Goal: Transaction & Acquisition: Obtain resource

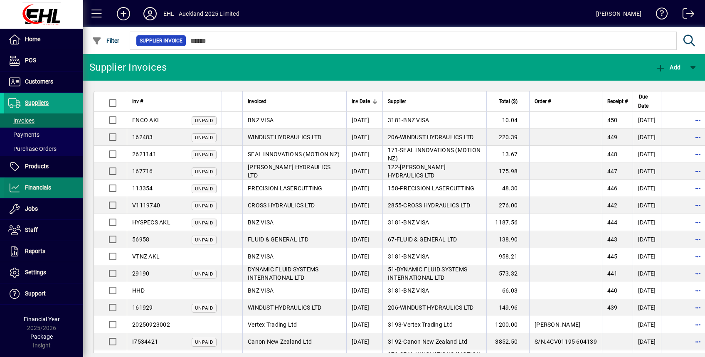
drag, startPoint x: 52, startPoint y: 182, endPoint x: 69, endPoint y: 195, distance: 21.3
click at [52, 182] on span at bounding box center [43, 188] width 79 height 20
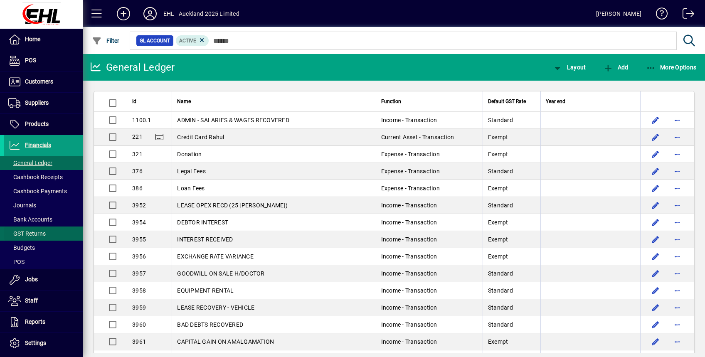
click at [29, 230] on span "GST Returns" at bounding box center [26, 233] width 37 height 7
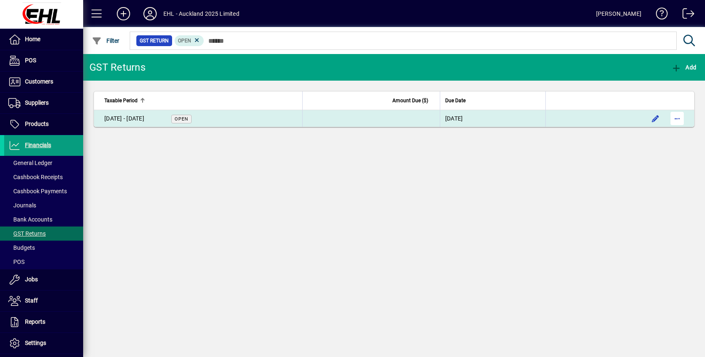
click at [680, 118] on span "button" at bounding box center [677, 118] width 20 height 20
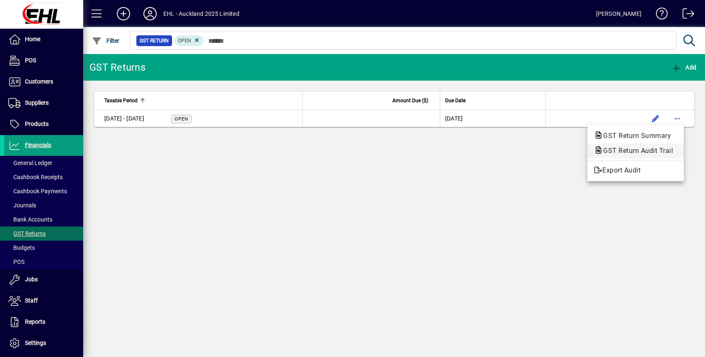
click at [627, 153] on span "GST Return Audit Trail" at bounding box center [635, 151] width 83 height 8
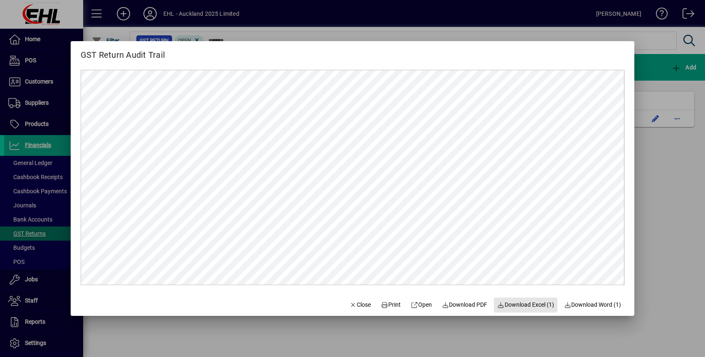
drag, startPoint x: 515, startPoint y: 306, endPoint x: 518, endPoint y: 310, distance: 4.4
click at [515, 307] on span "Download Excel (1)" at bounding box center [525, 304] width 57 height 9
drag, startPoint x: 362, startPoint y: 303, endPoint x: 404, endPoint y: 262, distance: 58.2
click at [362, 303] on span "Close" at bounding box center [360, 304] width 22 height 9
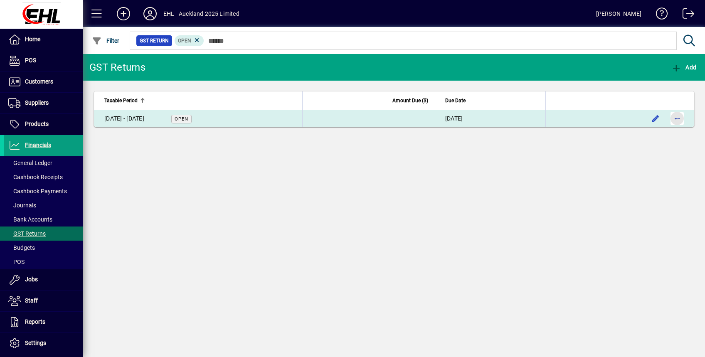
click at [677, 120] on span "button" at bounding box center [677, 118] width 20 height 20
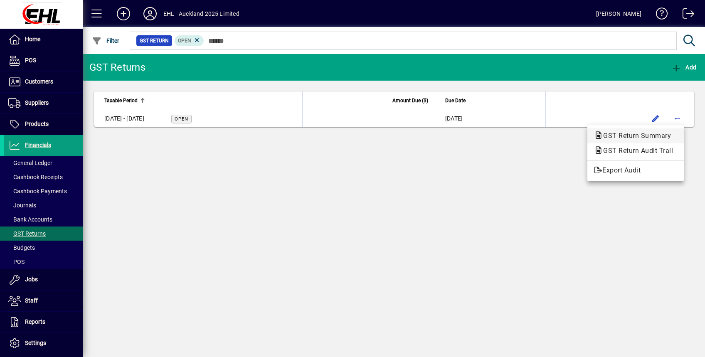
click at [631, 138] on span "GST Return Summary" at bounding box center [634, 136] width 81 height 8
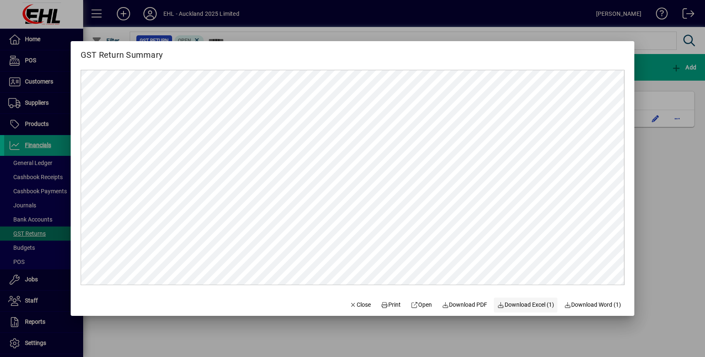
click at [525, 307] on span "Download Excel (1)" at bounding box center [525, 304] width 57 height 9
click at [694, 216] on div at bounding box center [352, 178] width 705 height 357
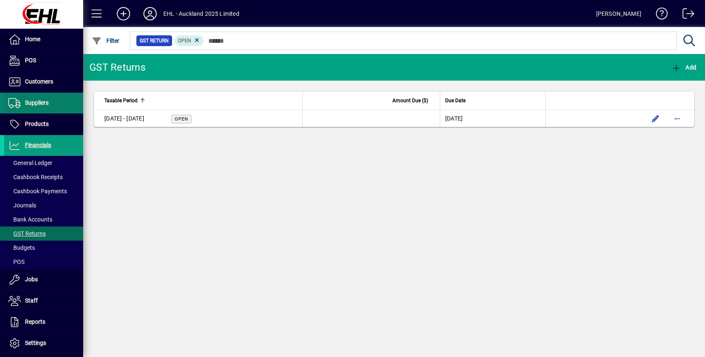
click at [37, 108] on span "Suppliers" at bounding box center [26, 103] width 44 height 10
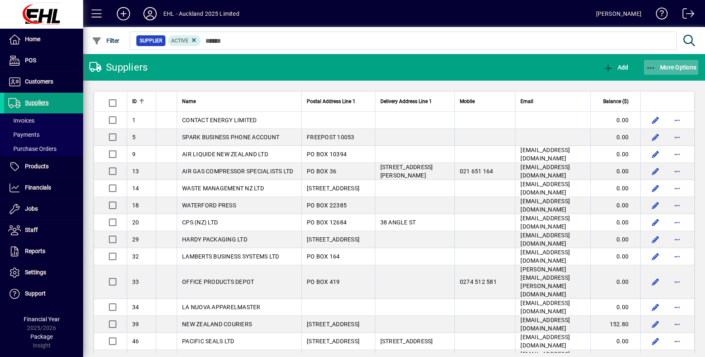
click at [659, 69] on span "More Options" at bounding box center [671, 67] width 51 height 7
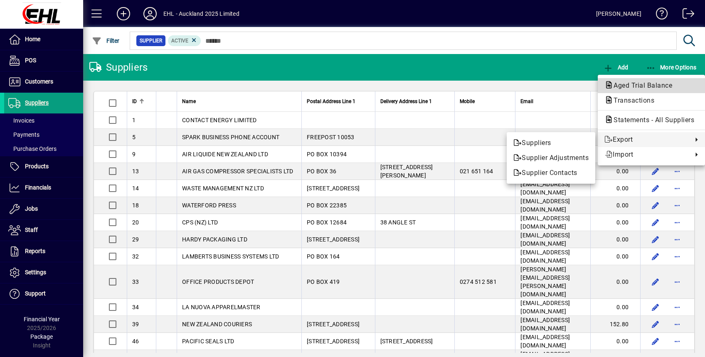
click at [627, 87] on span "Aged Trial Balance" at bounding box center [640, 85] width 72 height 8
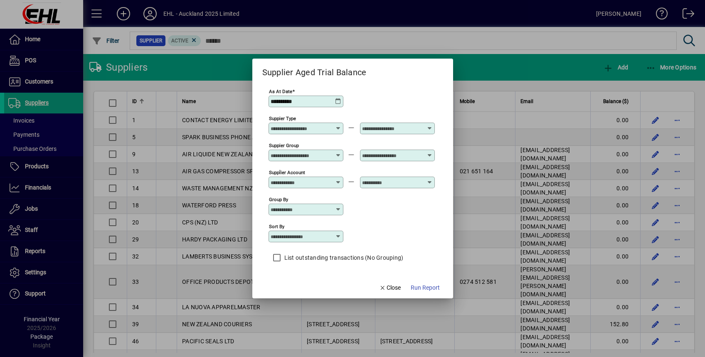
click at [421, 286] on span "Run Report" at bounding box center [425, 287] width 29 height 9
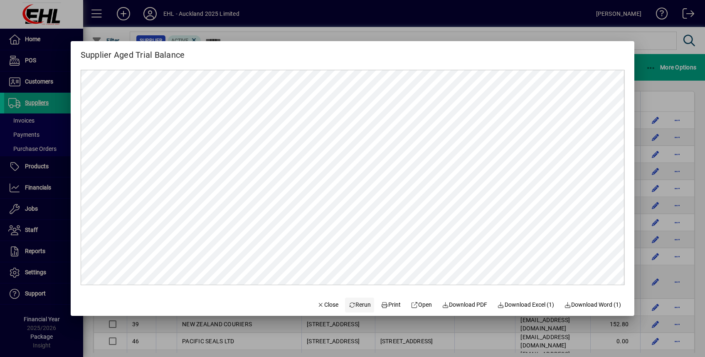
drag, startPoint x: 326, startPoint y: 309, endPoint x: 342, endPoint y: 300, distance: 18.0
click at [326, 309] on span "Close" at bounding box center [328, 304] width 22 height 9
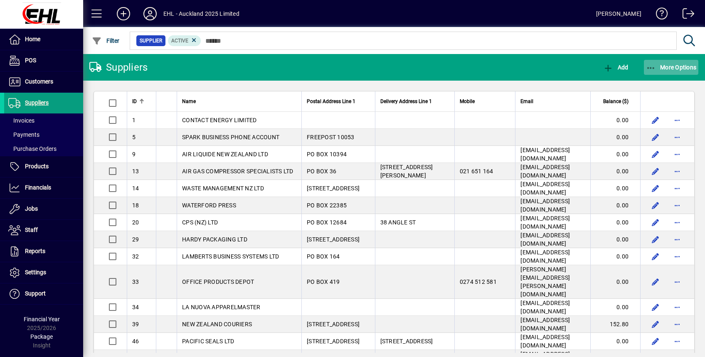
click at [671, 66] on span "More Options" at bounding box center [671, 67] width 51 height 7
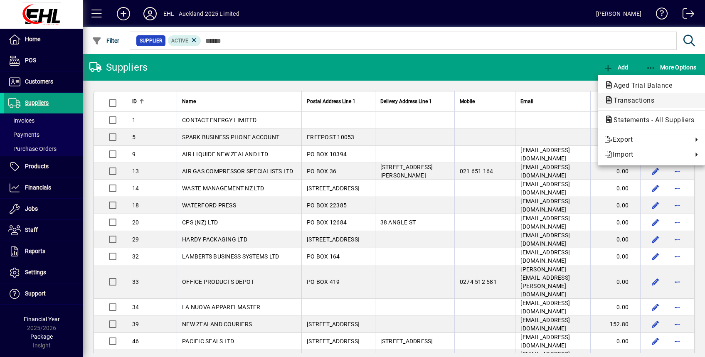
click at [635, 103] on span "Transactions" at bounding box center [631, 100] width 54 height 8
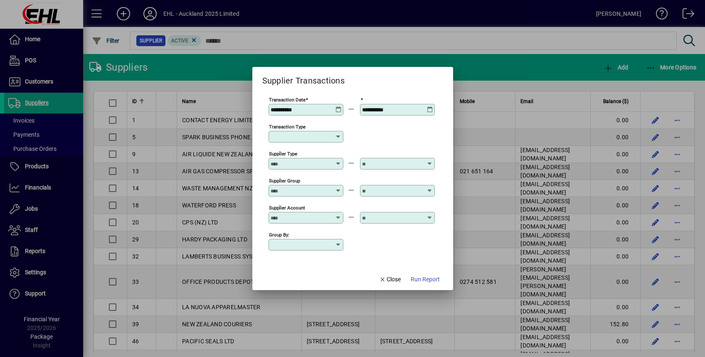
click at [339, 106] on icon at bounding box center [338, 106] width 6 height 0
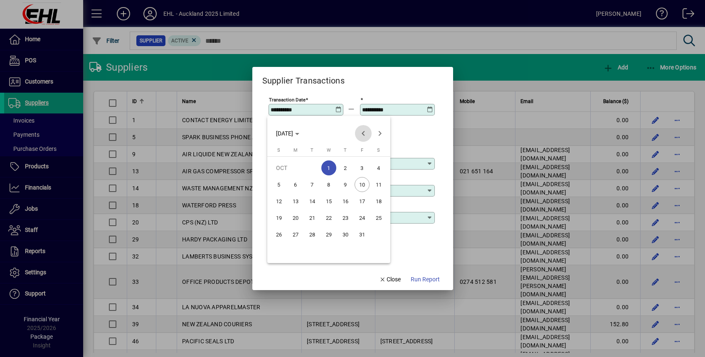
click at [360, 133] on span "Previous month" at bounding box center [363, 133] width 17 height 17
click at [361, 132] on span "Previous month" at bounding box center [363, 133] width 17 height 17
drag, startPoint x: 357, startPoint y: 169, endPoint x: 359, endPoint y: 177, distance: 8.3
click at [357, 168] on span "1" at bounding box center [361, 167] width 15 height 15
type input "**********"
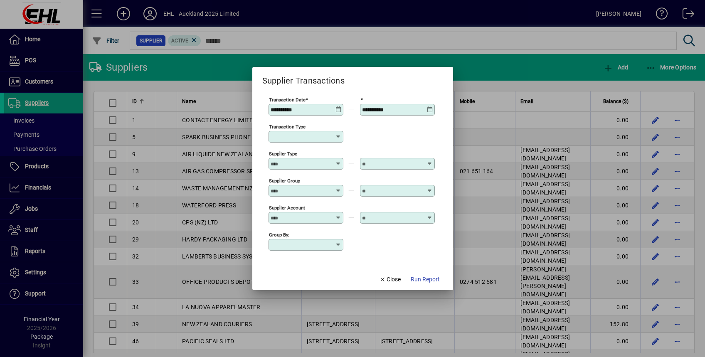
click at [421, 279] on span "Run Report" at bounding box center [425, 279] width 29 height 9
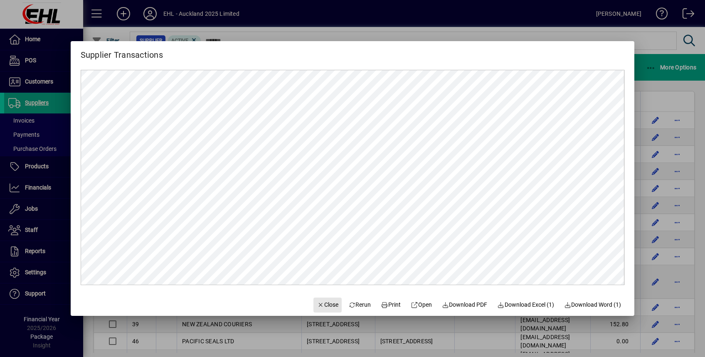
drag, startPoint x: 319, startPoint y: 303, endPoint x: 640, endPoint y: 52, distance: 408.2
click at [319, 303] on span "Close" at bounding box center [328, 304] width 22 height 9
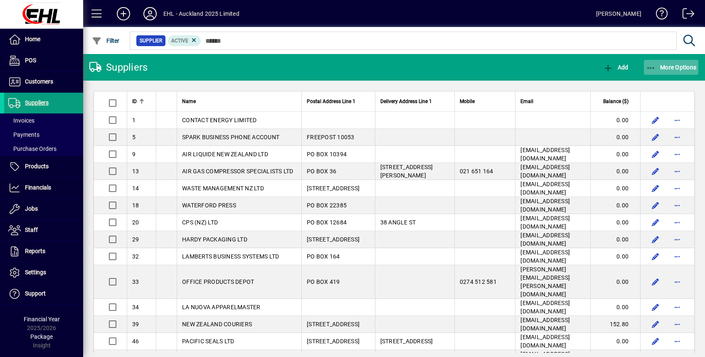
click at [669, 66] on span "More Options" at bounding box center [671, 67] width 51 height 7
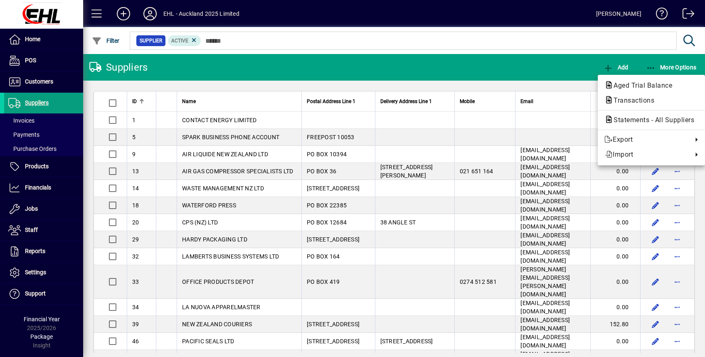
click at [615, 96] on span "Transactions" at bounding box center [631, 100] width 54 height 8
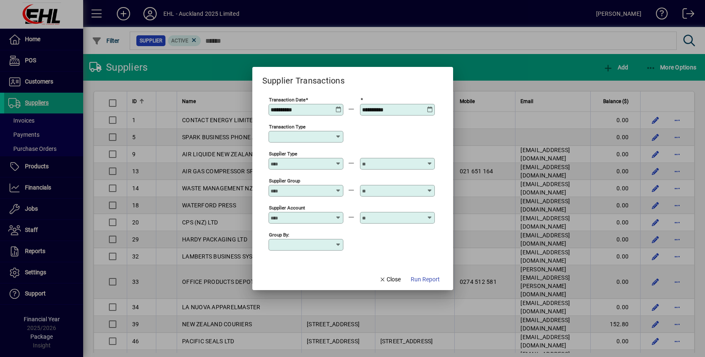
click at [340, 110] on div "**********" at bounding box center [307, 109] width 72 height 7
click at [337, 106] on div "**********" at bounding box center [305, 110] width 75 height 12
click at [337, 106] on icon at bounding box center [338, 106] width 6 height 0
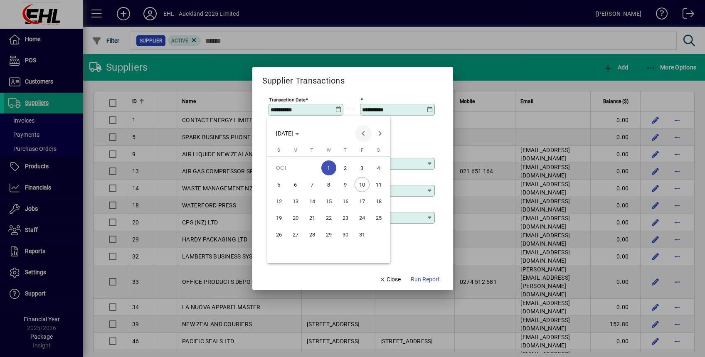
click at [365, 136] on span "Previous month" at bounding box center [363, 133] width 17 height 17
click at [364, 135] on span "Previous month" at bounding box center [363, 133] width 17 height 17
click at [362, 167] on span "1" at bounding box center [361, 167] width 15 height 15
type input "**********"
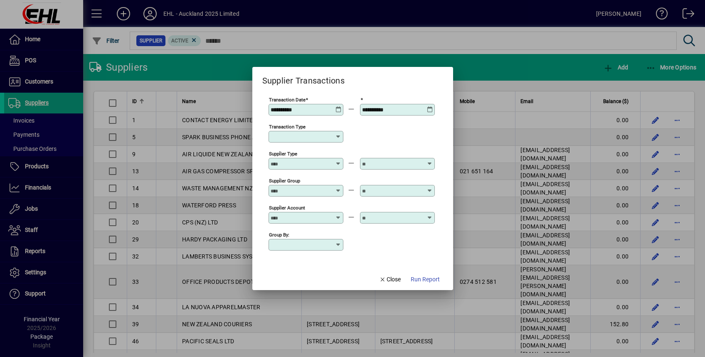
click at [429, 106] on icon at bounding box center [430, 106] width 6 height 0
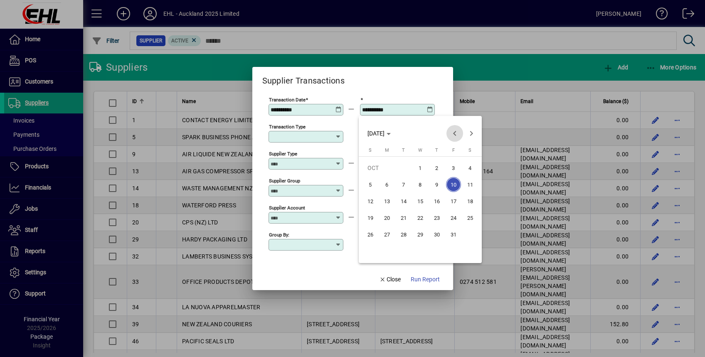
click at [455, 130] on span "Previous month" at bounding box center [454, 133] width 17 height 17
click at [399, 247] on span "30" at bounding box center [403, 251] width 15 height 15
type input "**********"
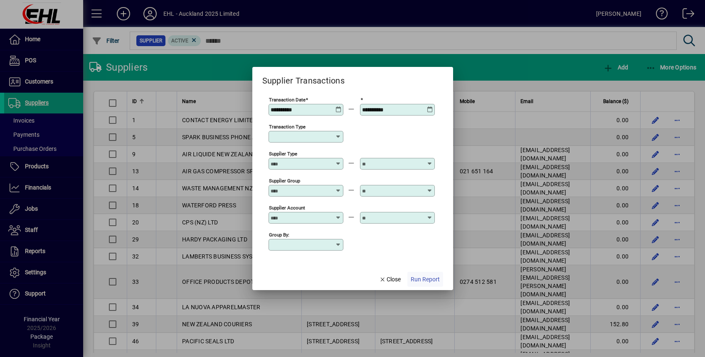
click at [415, 275] on span "Run Report" at bounding box center [425, 279] width 29 height 9
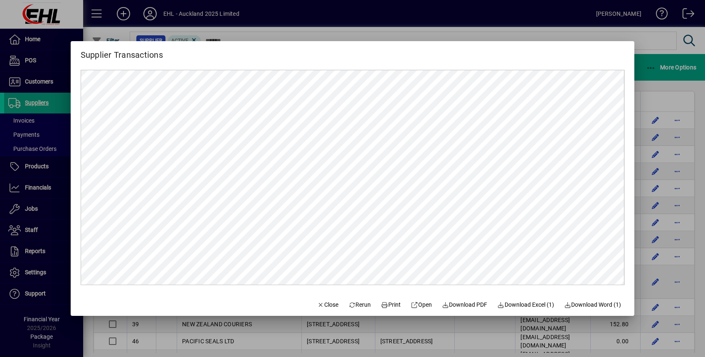
click at [514, 305] on span "Download Excel (1)" at bounding box center [525, 304] width 57 height 9
drag, startPoint x: 292, startPoint y: 30, endPoint x: 286, endPoint y: 40, distance: 11.0
click at [292, 30] on div at bounding box center [352, 178] width 705 height 357
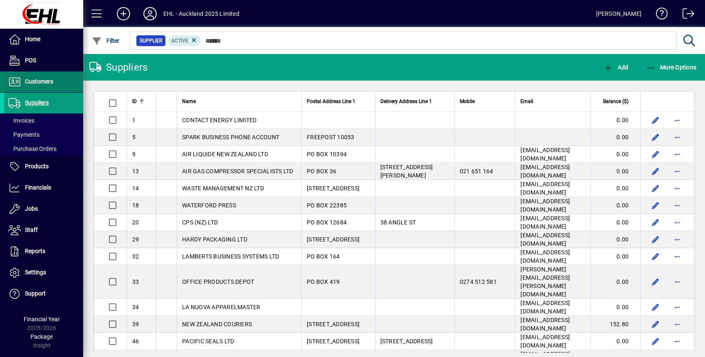
click at [45, 78] on span "Customers" at bounding box center [39, 81] width 28 height 7
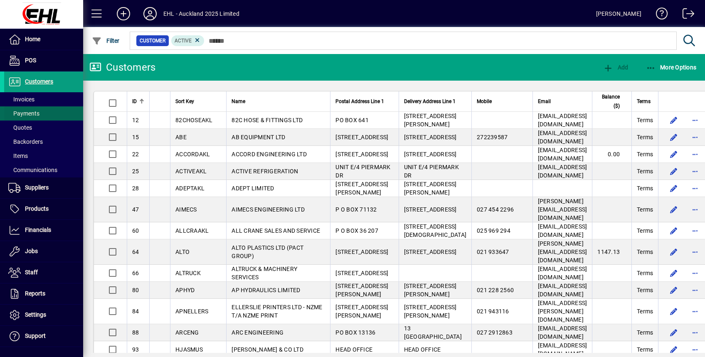
drag, startPoint x: 36, startPoint y: 97, endPoint x: 44, endPoint y: 103, distance: 10.1
click at [36, 97] on span at bounding box center [43, 99] width 79 height 20
